Goal: Share content: Share content

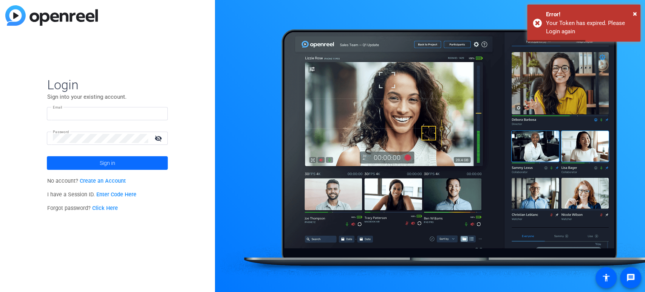
type input "[PERSON_NAME][EMAIL_ADDRESS][PERSON_NAME][DOMAIN_NAME]"
click at [109, 164] on span "Sign in" at bounding box center [107, 162] width 15 height 19
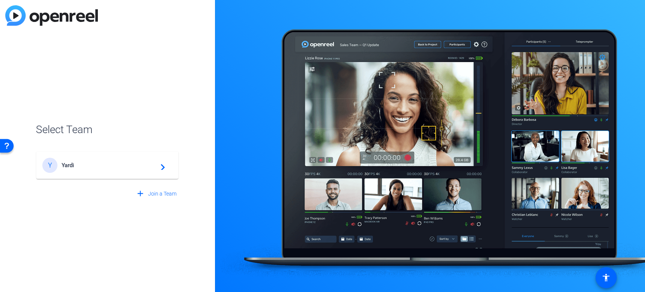
click at [101, 164] on span "Yardi" at bounding box center [108, 165] width 94 height 7
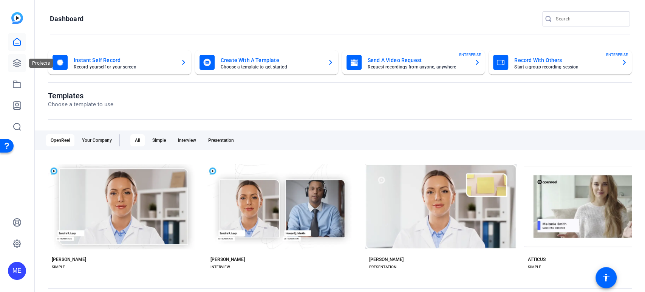
click at [13, 57] on link at bounding box center [17, 63] width 18 height 18
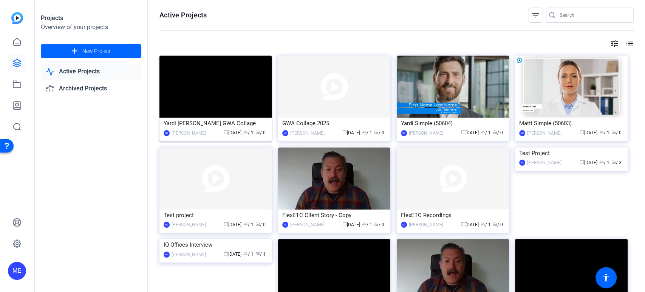
click at [220, 102] on img at bounding box center [216, 87] width 112 height 62
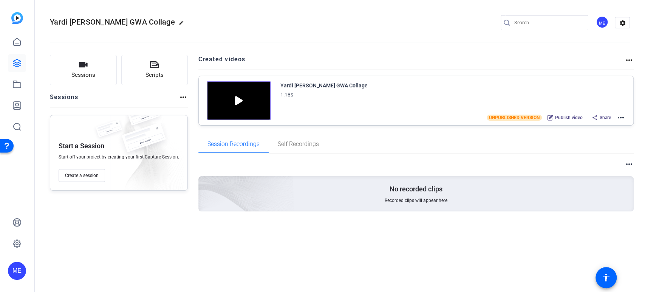
click at [233, 103] on img at bounding box center [239, 100] width 64 height 39
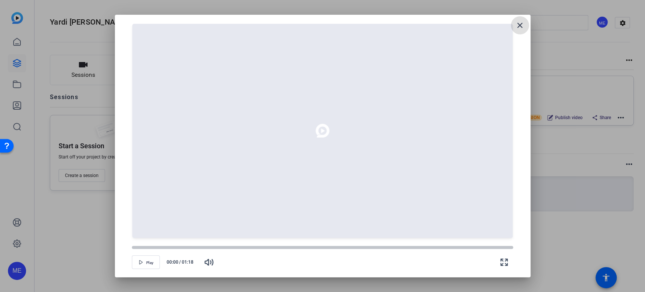
click at [519, 29] on mat-icon "close" at bounding box center [520, 25] width 9 height 9
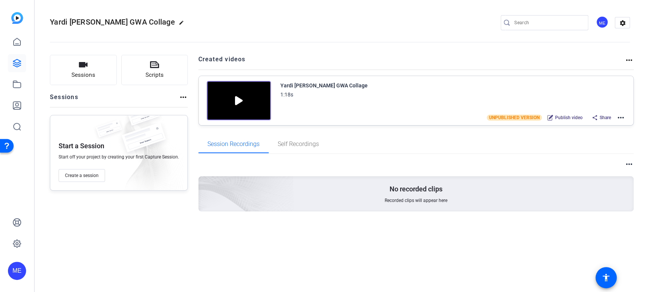
click at [597, 115] on icon at bounding box center [595, 118] width 6 height 6
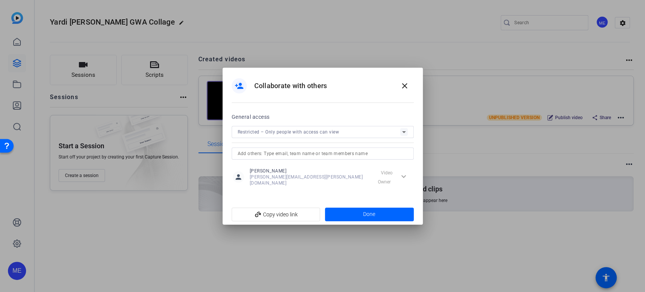
click at [403, 136] on icon at bounding box center [404, 131] width 9 height 9
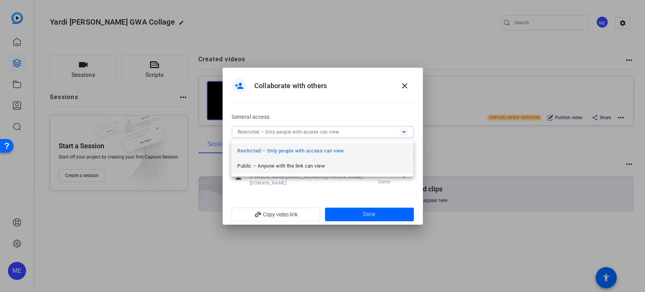
click at [342, 166] on mat-option "Public – Anyone with the link can view" at bounding box center [322, 165] width 182 height 15
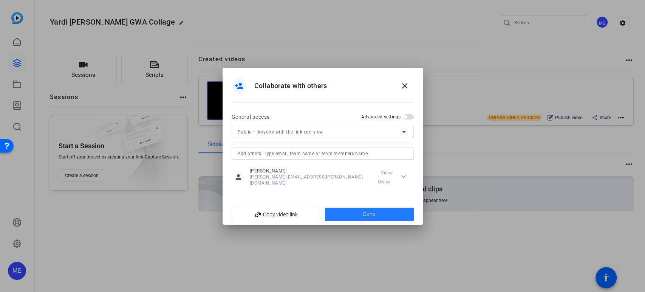
click at [361, 211] on span at bounding box center [369, 214] width 89 height 18
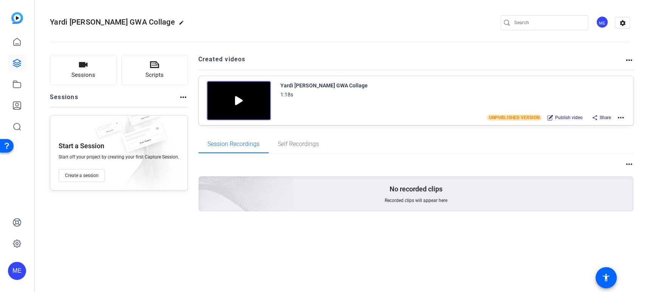
click at [598, 116] on div "Share" at bounding box center [601, 118] width 27 height 10
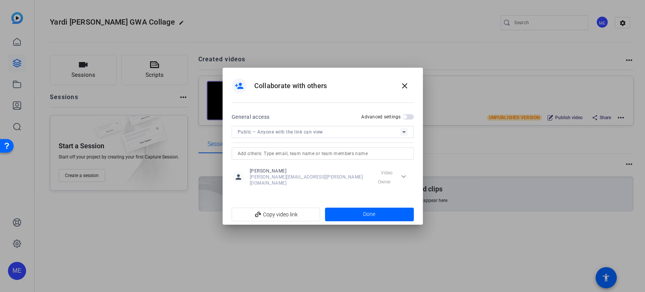
click at [286, 204] on mat-dialog-actions "add_link Copy video link done Link Copied Done" at bounding box center [323, 214] width 200 height 21
click at [273, 213] on span "add_link Copy video link" at bounding box center [276, 214] width 77 height 14
click at [402, 90] on mat-icon "close" at bounding box center [404, 85] width 9 height 9
